Goal: Task Accomplishment & Management: Manage account settings

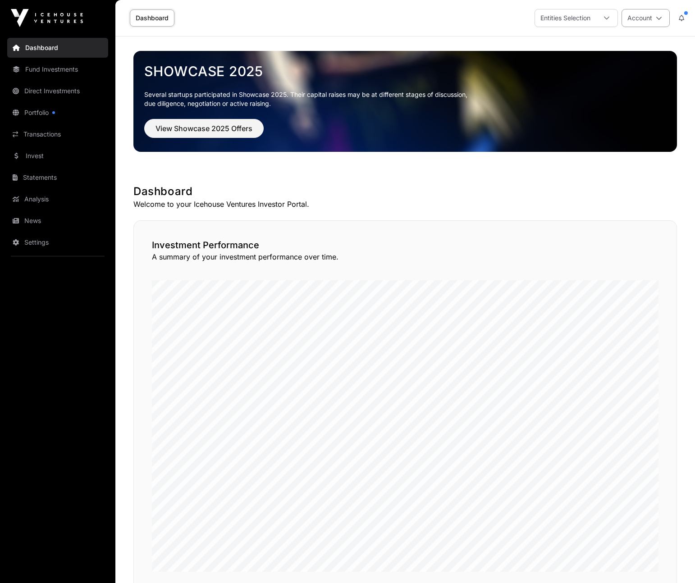
click at [660, 18] on icon at bounding box center [659, 18] width 6 height 6
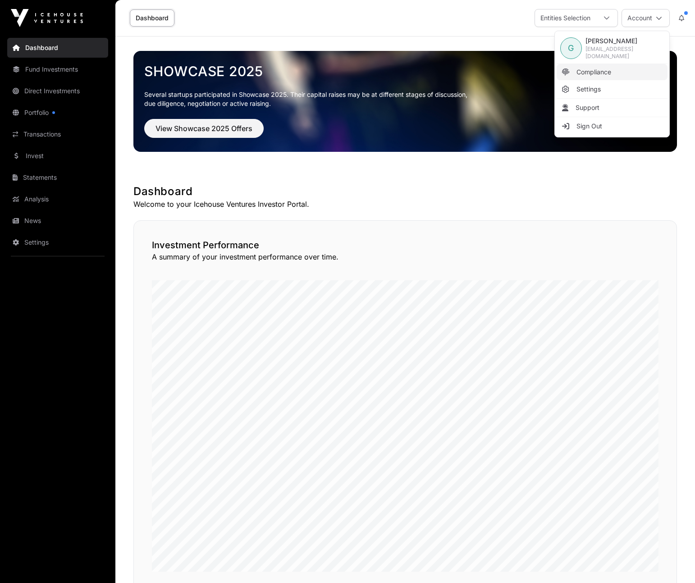
click at [595, 73] on span "Compliance" at bounding box center [593, 72] width 35 height 9
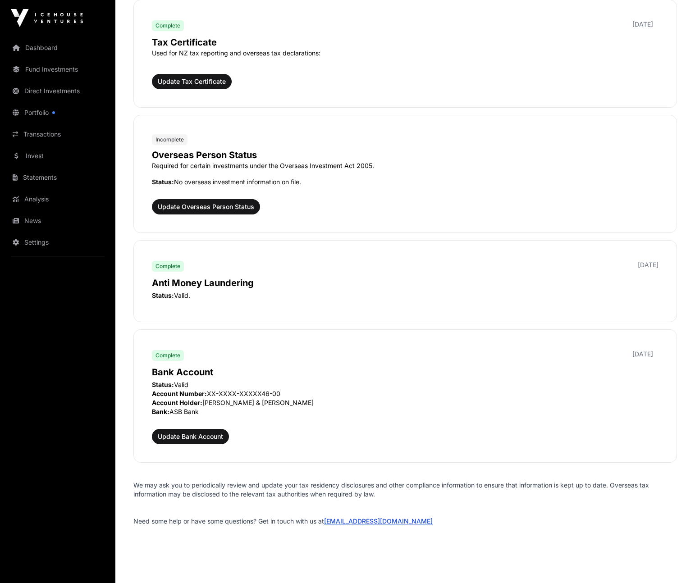
scroll to position [860, 0]
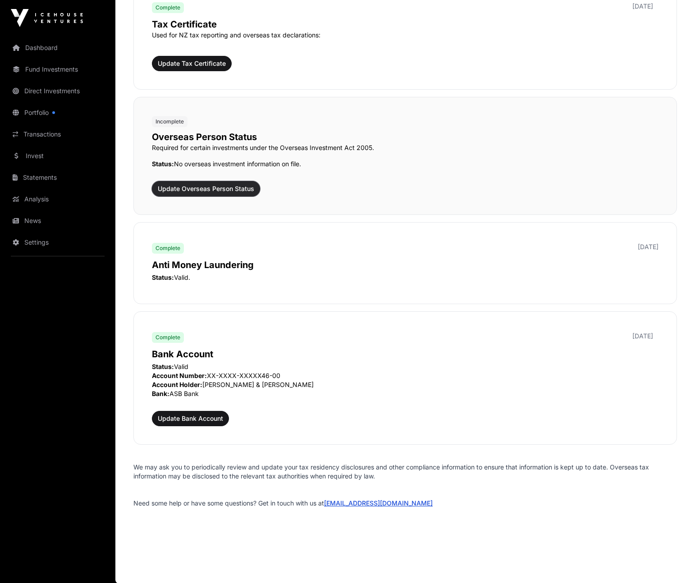
click at [225, 187] on span "Update Overseas Person Status" at bounding box center [206, 188] width 96 height 9
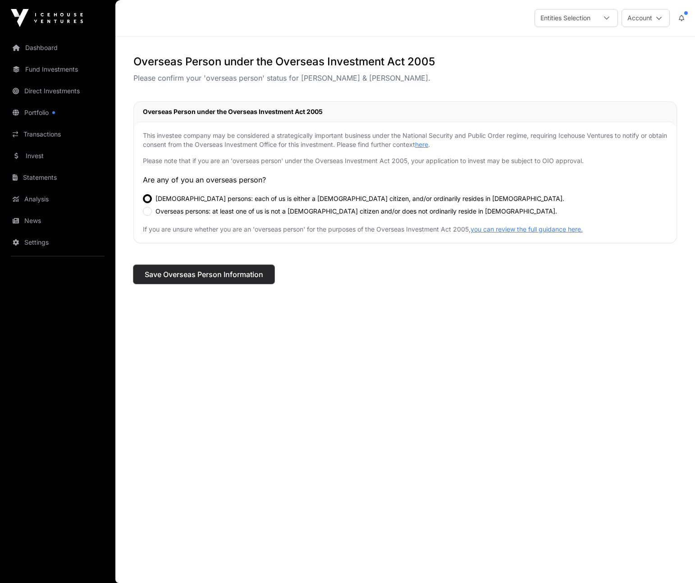
click at [200, 274] on span "Save Overseas Person Information" at bounding box center [204, 274] width 118 height 11
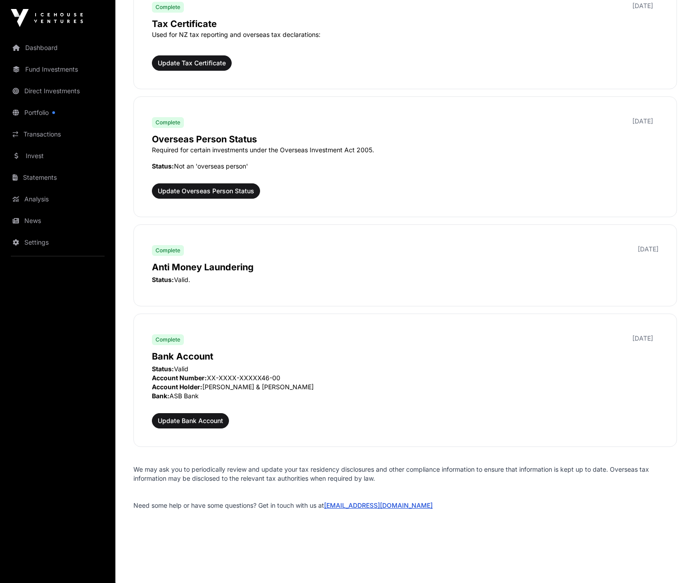
scroll to position [900, 0]
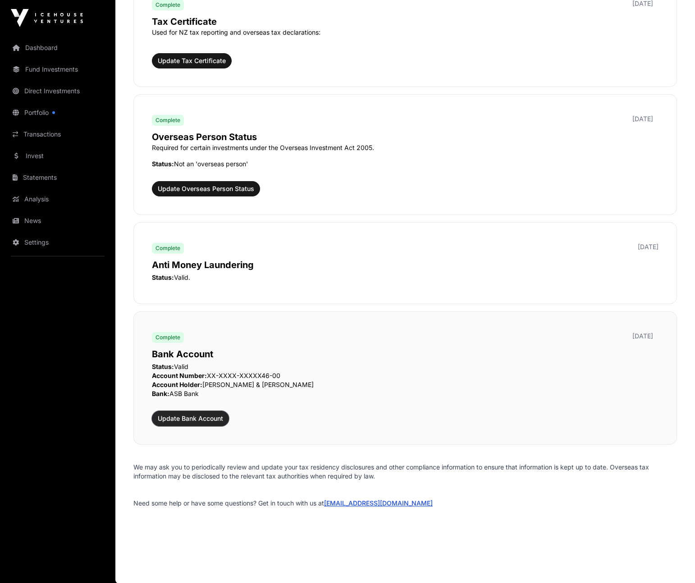
click at [200, 416] on span "Update Bank Account" at bounding box center [190, 418] width 65 height 9
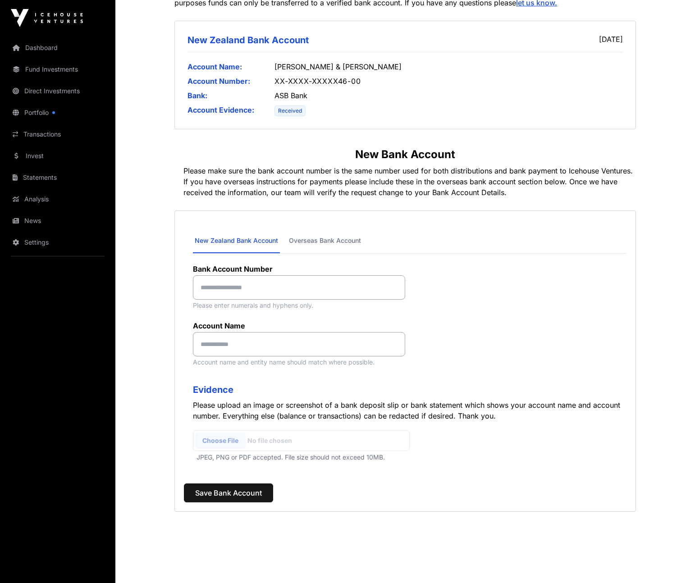
scroll to position [141, 0]
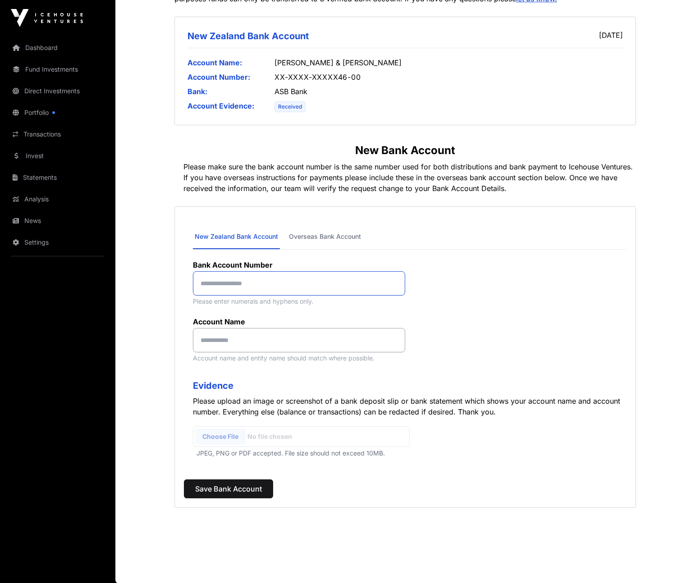
click at [267, 278] on input at bounding box center [299, 283] width 212 height 24
type input "**********"
click at [256, 337] on input at bounding box center [299, 340] width 212 height 24
type input "**********"
click at [225, 440] on input "file" at bounding box center [301, 436] width 217 height 21
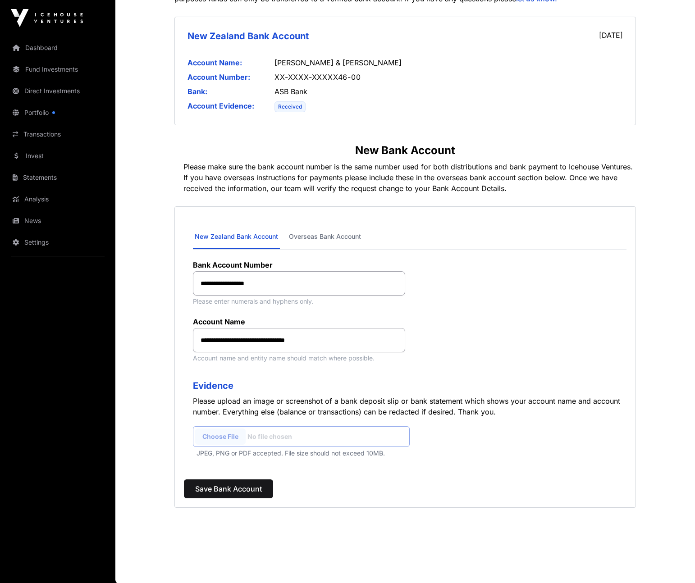
type input "**********"
click at [225, 486] on span "Save Bank Account" at bounding box center [228, 488] width 67 height 11
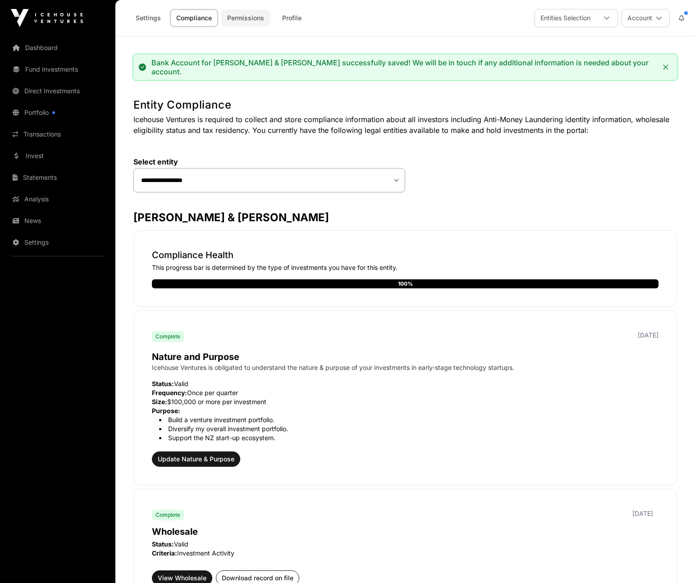
click at [242, 17] on link "Permissions" at bounding box center [245, 17] width 49 height 17
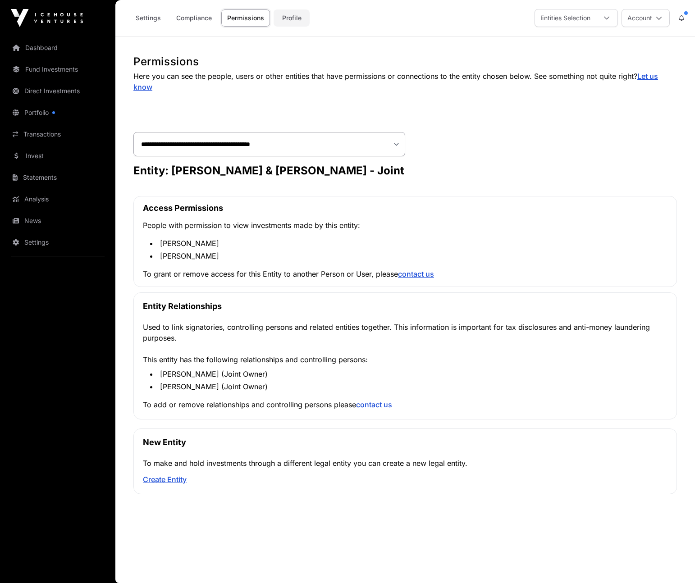
click at [293, 16] on link "Profile" at bounding box center [291, 17] width 36 height 17
